Goal: Navigation & Orientation: Understand site structure

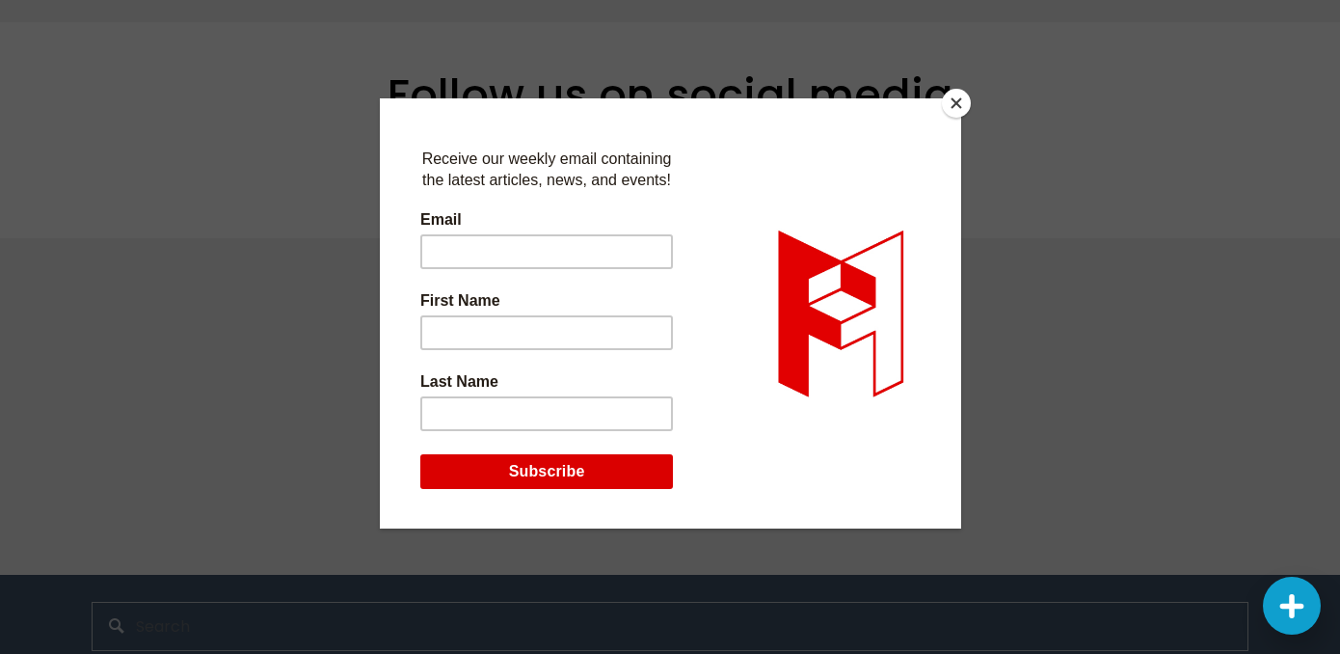
scroll to position [4190, 0]
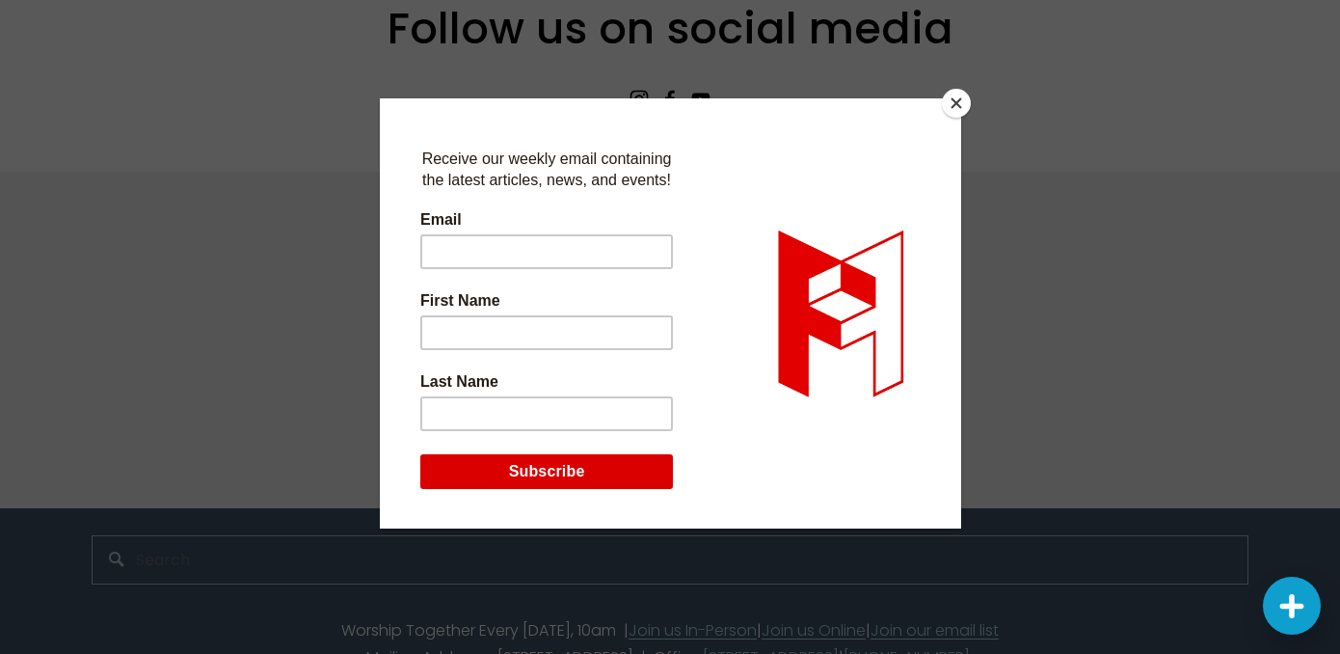
click at [963, 98] on button "Close" at bounding box center [956, 103] width 29 height 29
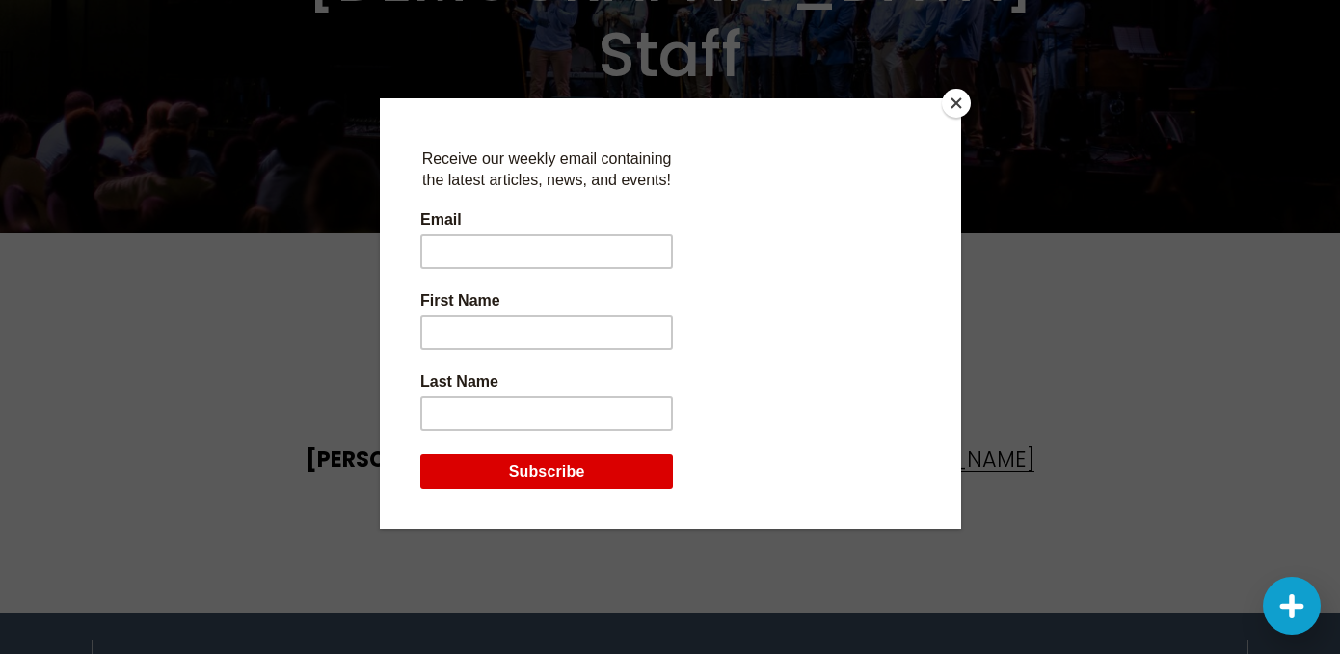
scroll to position [4692, 0]
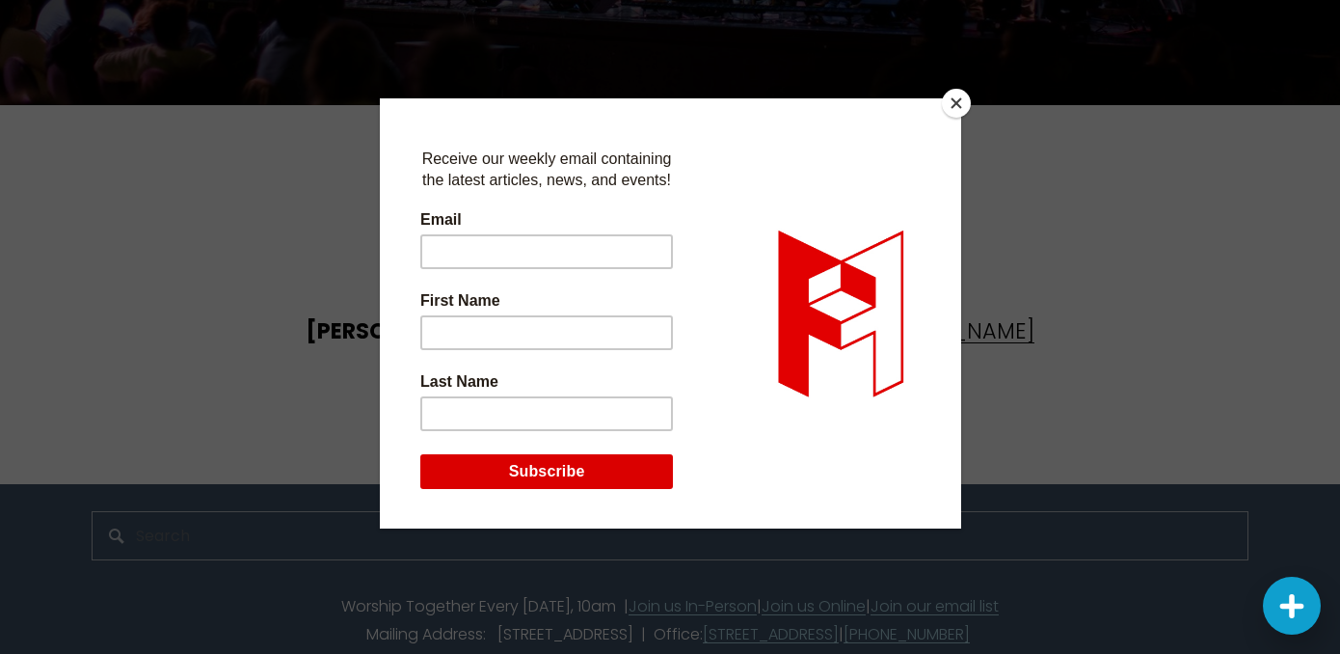
click at [951, 101] on button "Close" at bounding box center [956, 103] width 29 height 29
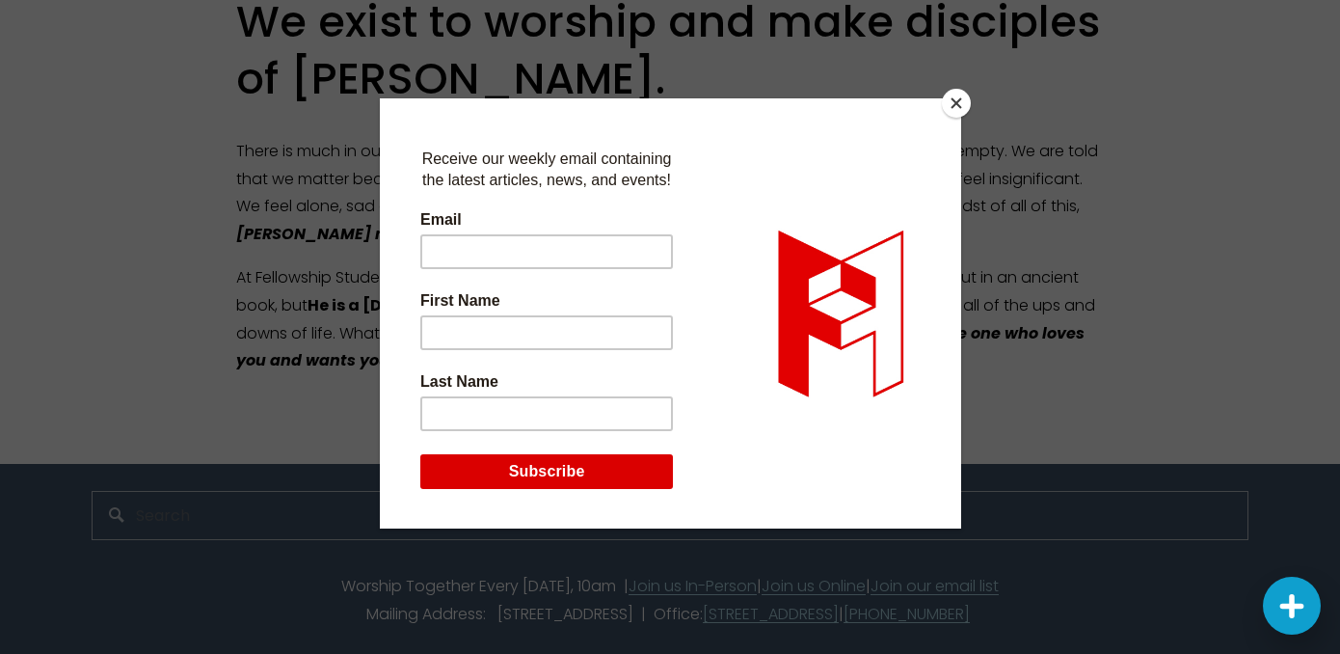
scroll to position [21, 0]
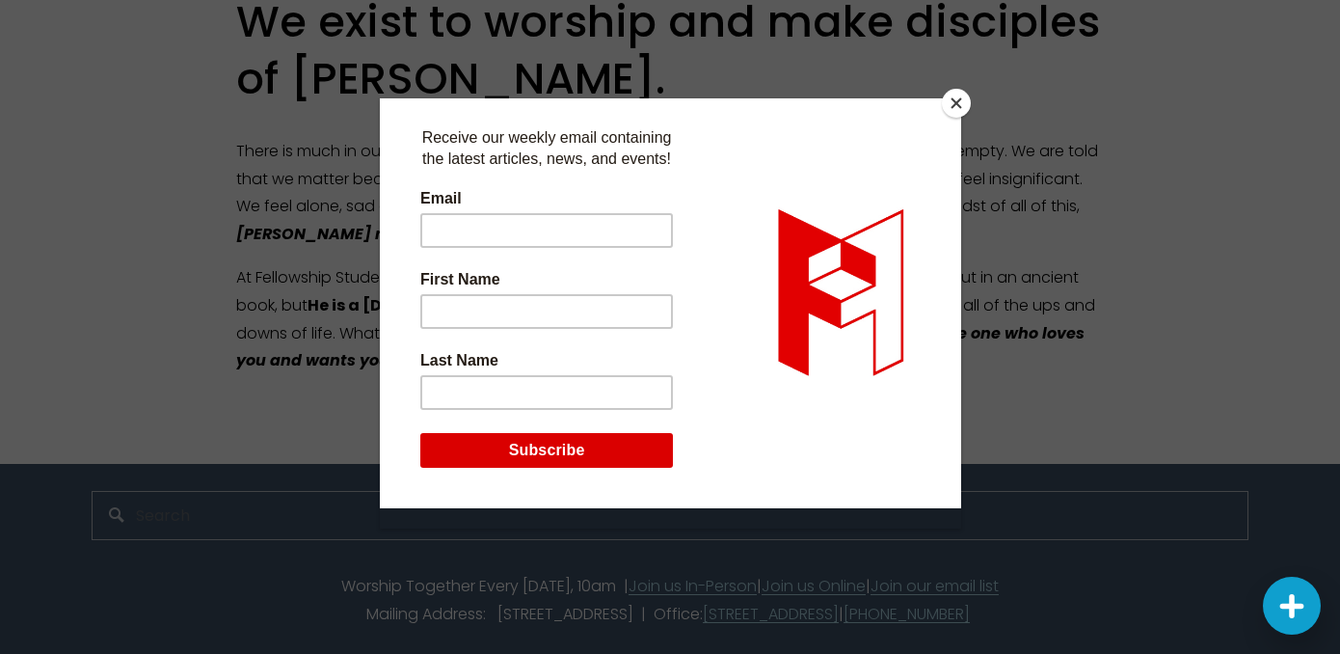
click at [962, 102] on button "Close" at bounding box center [956, 103] width 29 height 29
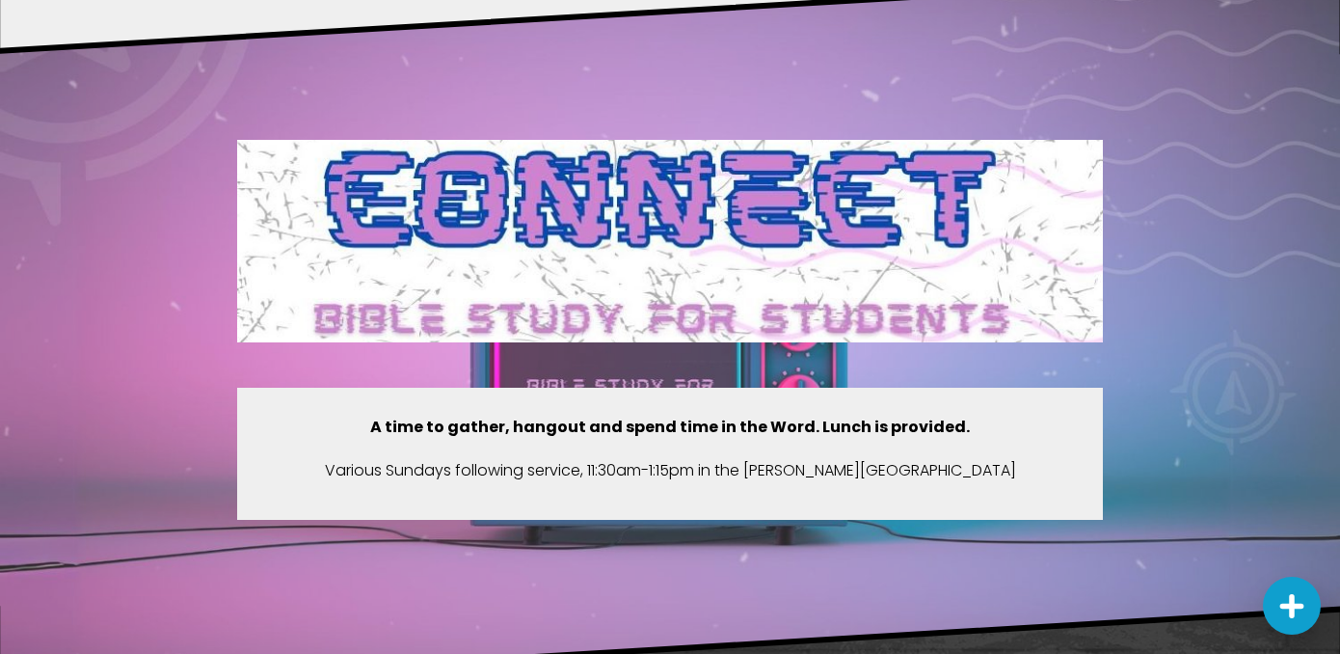
scroll to position [833, 0]
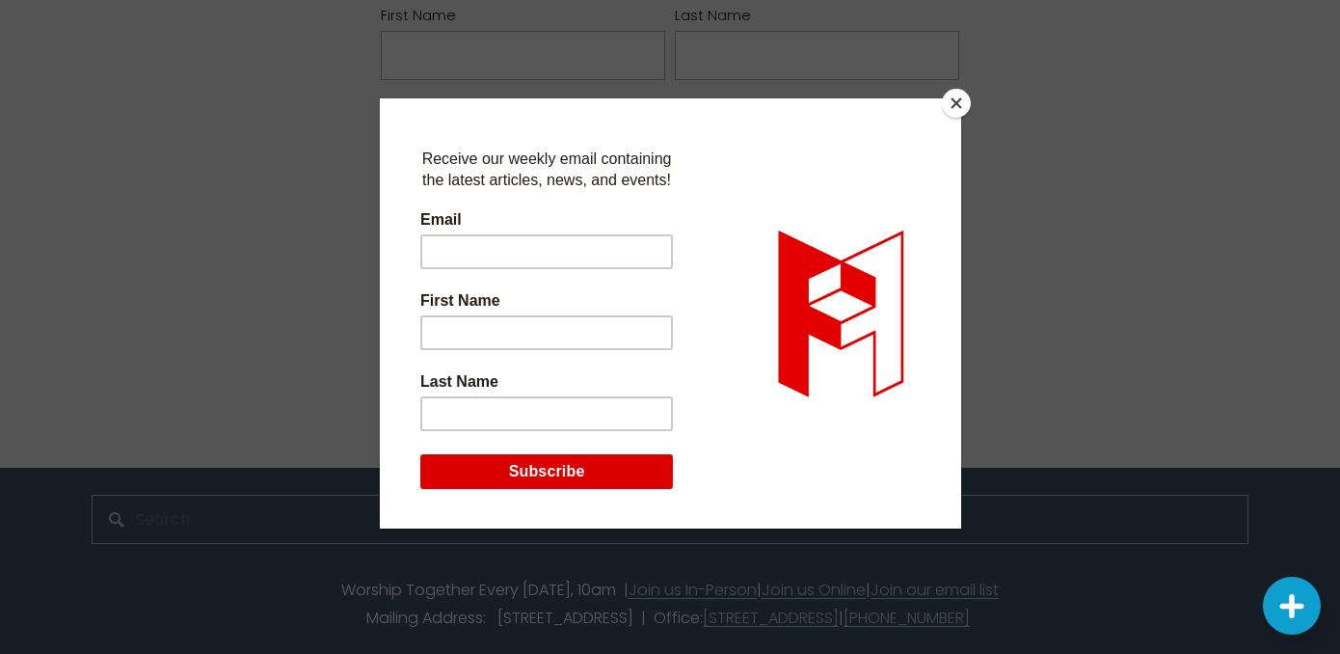
scroll to position [4, 0]
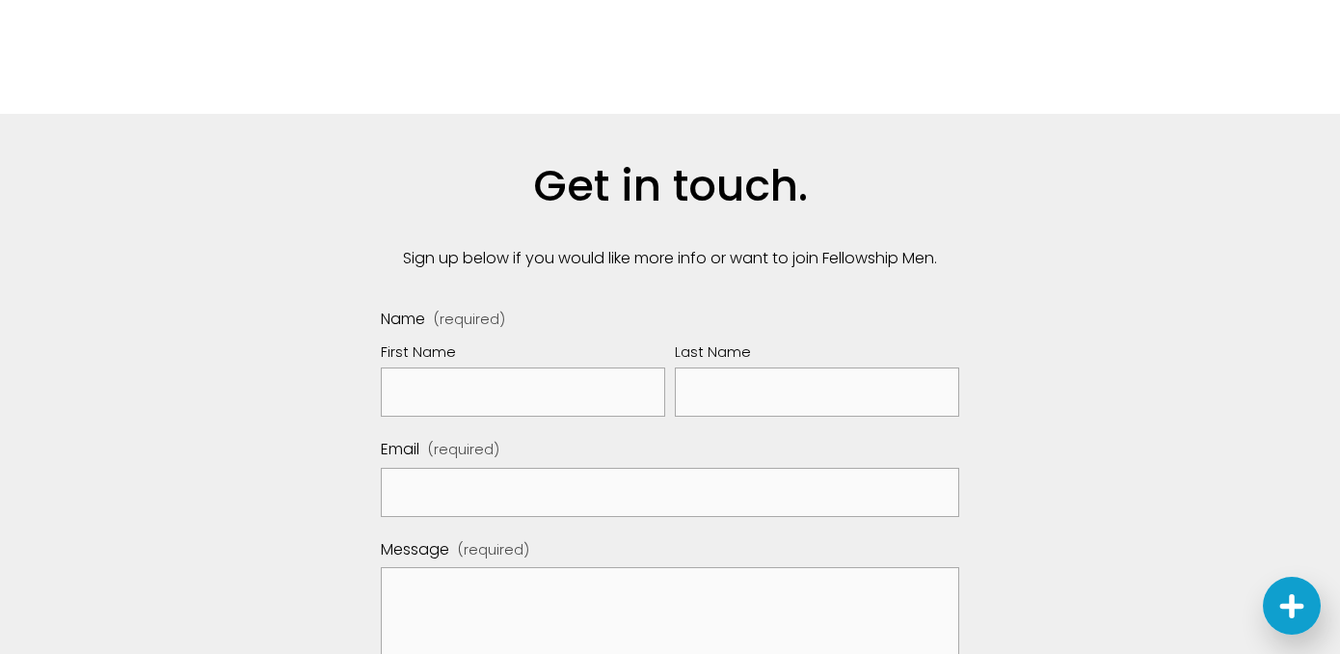
scroll to position [1167, 0]
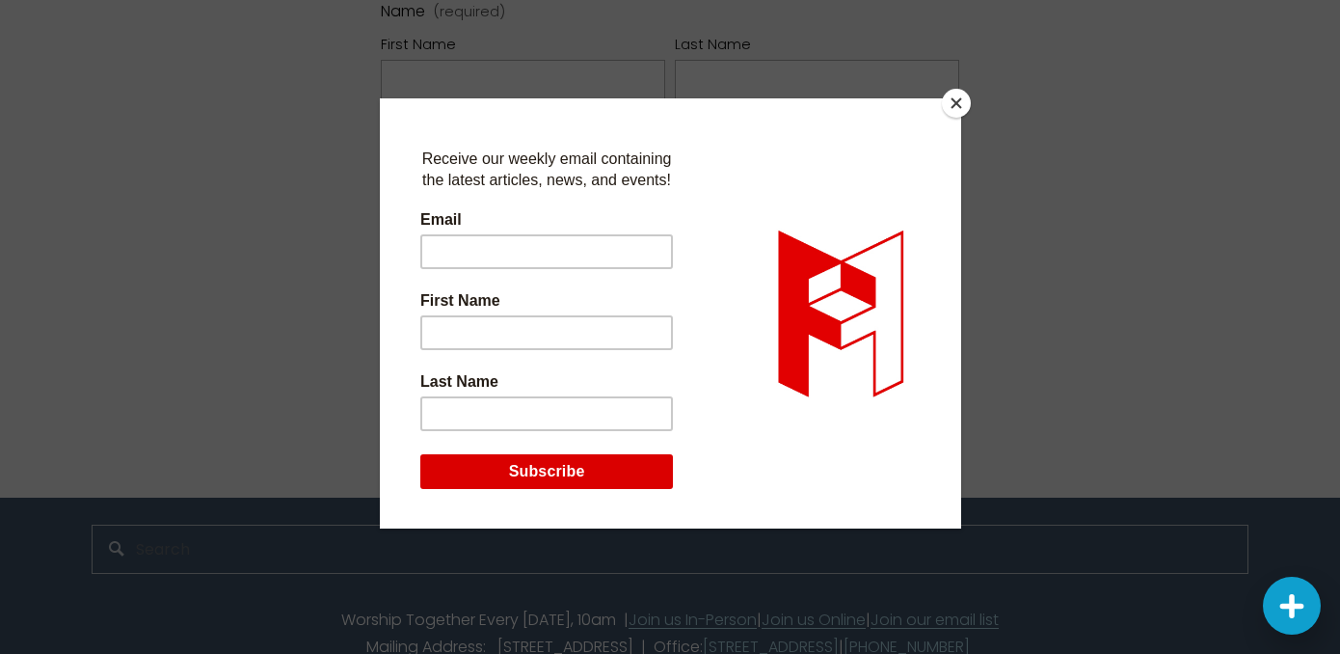
click at [962, 99] on button "Close" at bounding box center [956, 103] width 29 height 29
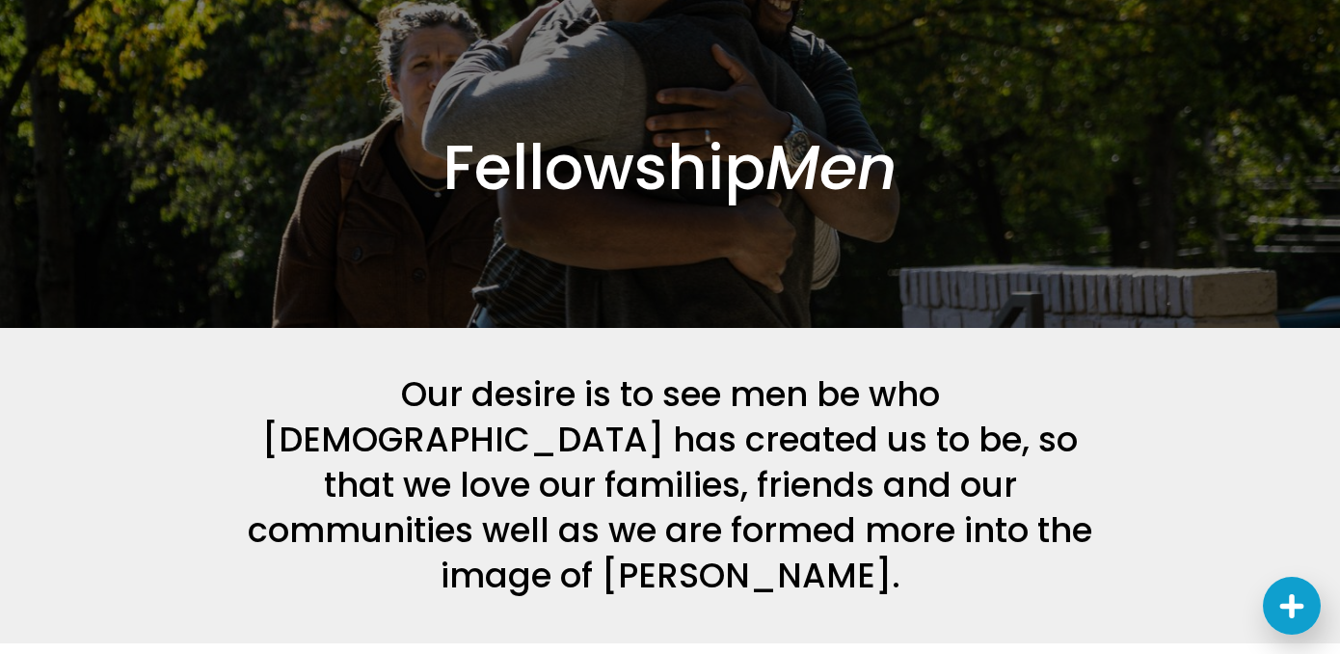
scroll to position [0, 0]
